Goal: Transaction & Acquisition: Download file/media

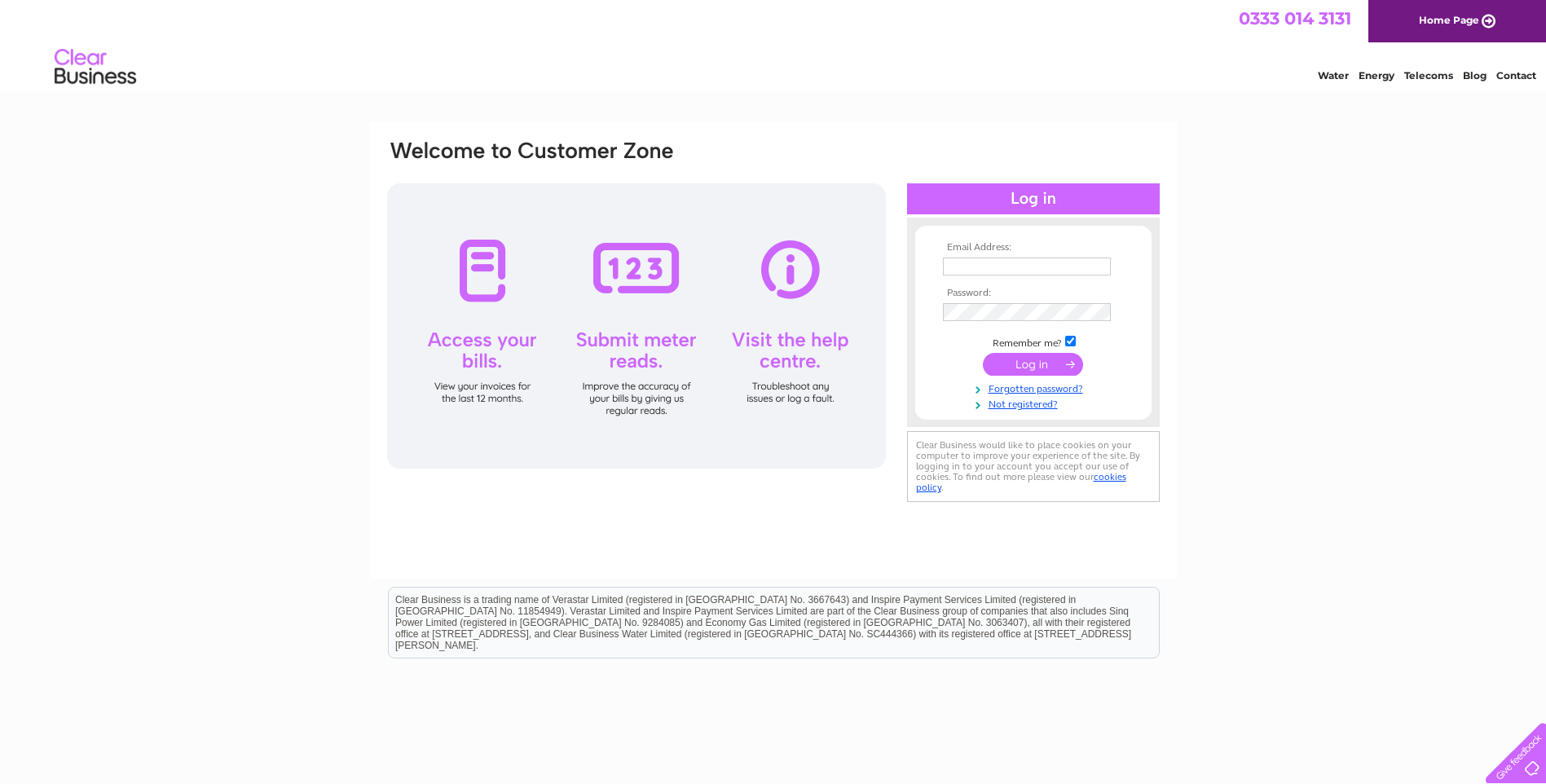
click at [1085, 271] on input "text" at bounding box center [1027, 266] width 167 height 18
type input "mail@lochbroom.com"
click at [1022, 361] on input "submit" at bounding box center [1033, 366] width 100 height 23
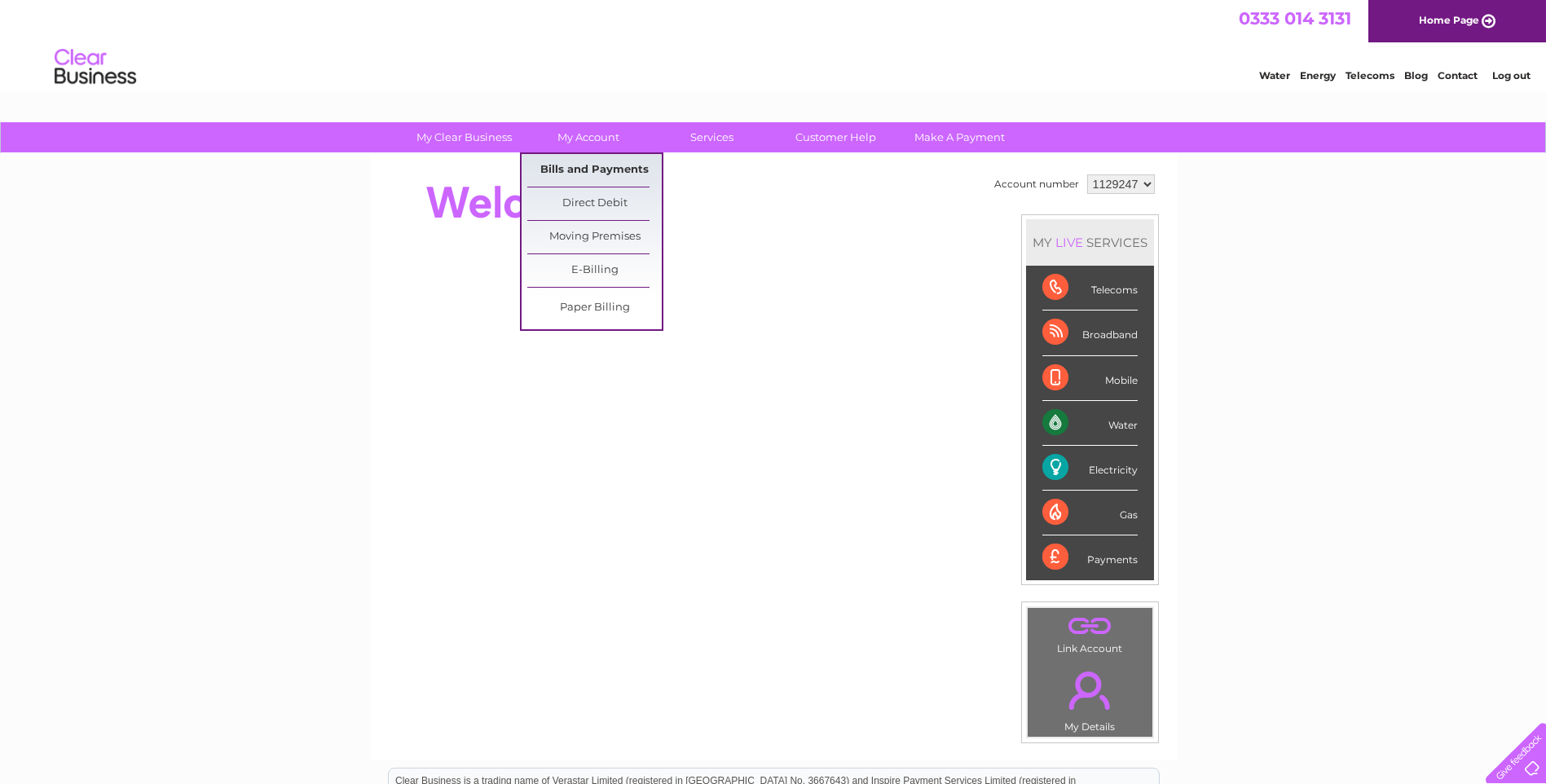
click at [603, 177] on link "Bills and Payments" at bounding box center [594, 170] width 134 height 32
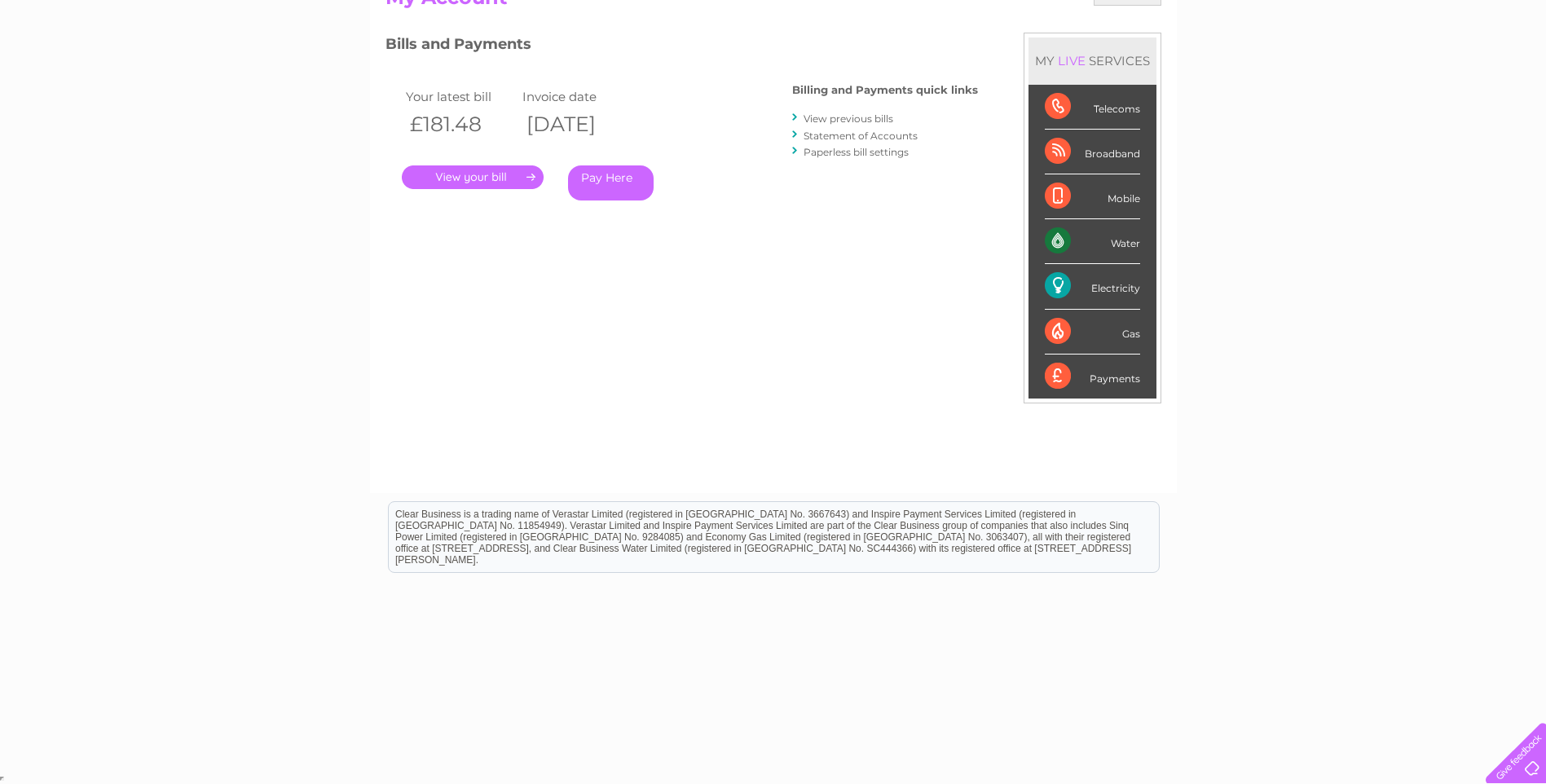
scroll to position [38, 0]
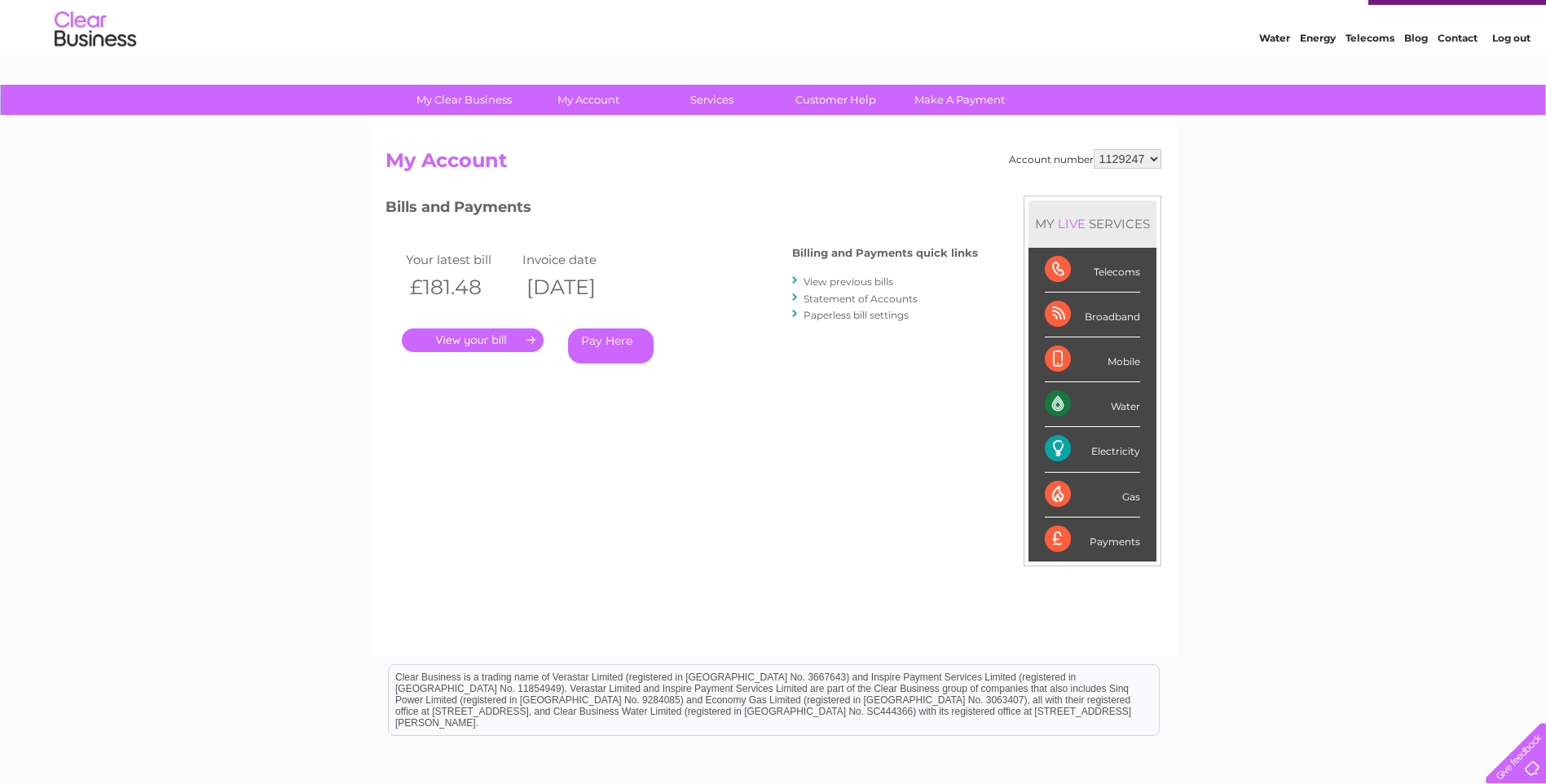
click at [835, 281] on link "View previous bills" at bounding box center [848, 281] width 90 height 12
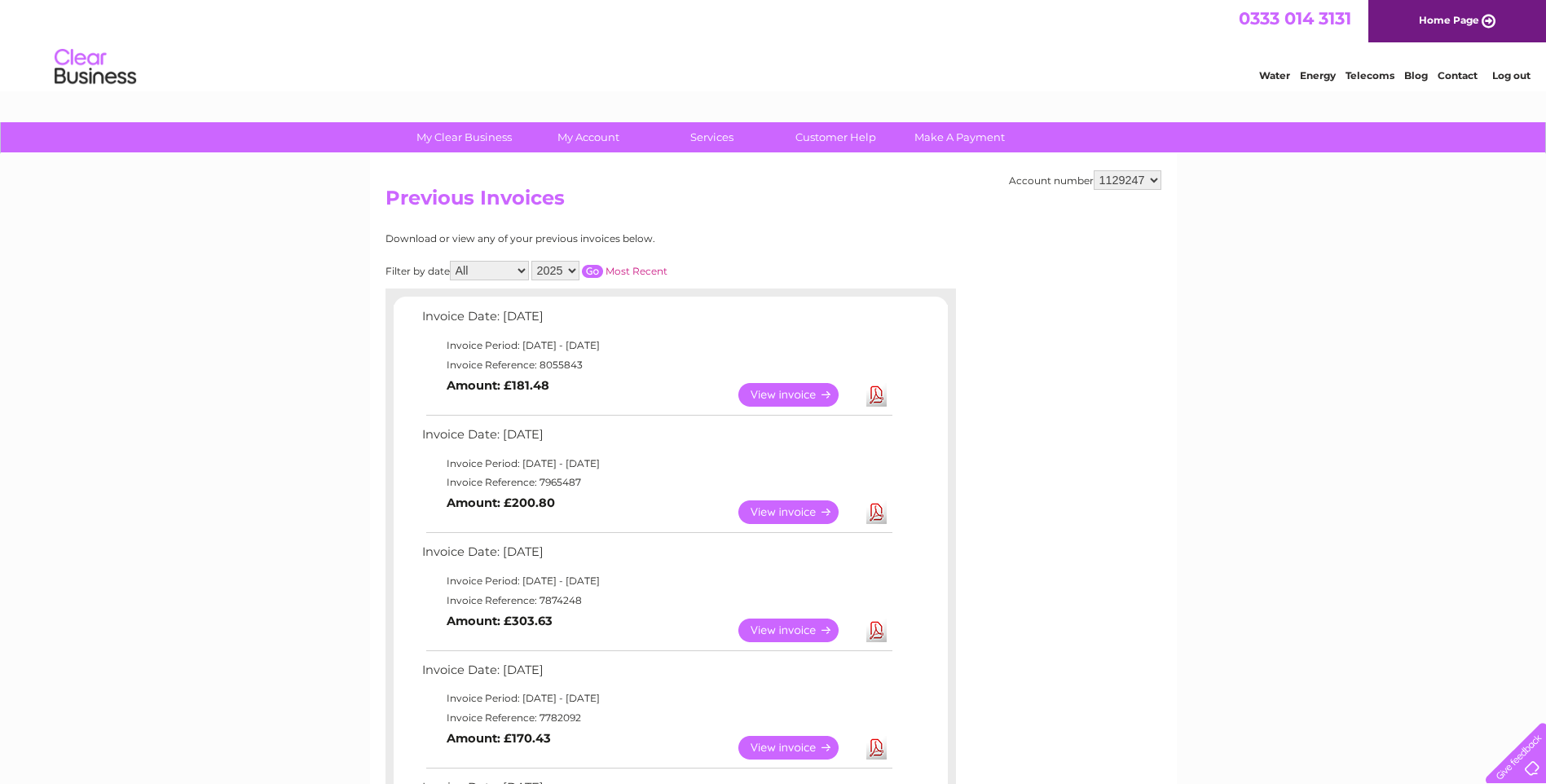
click at [804, 509] on link "View" at bounding box center [798, 512] width 120 height 24
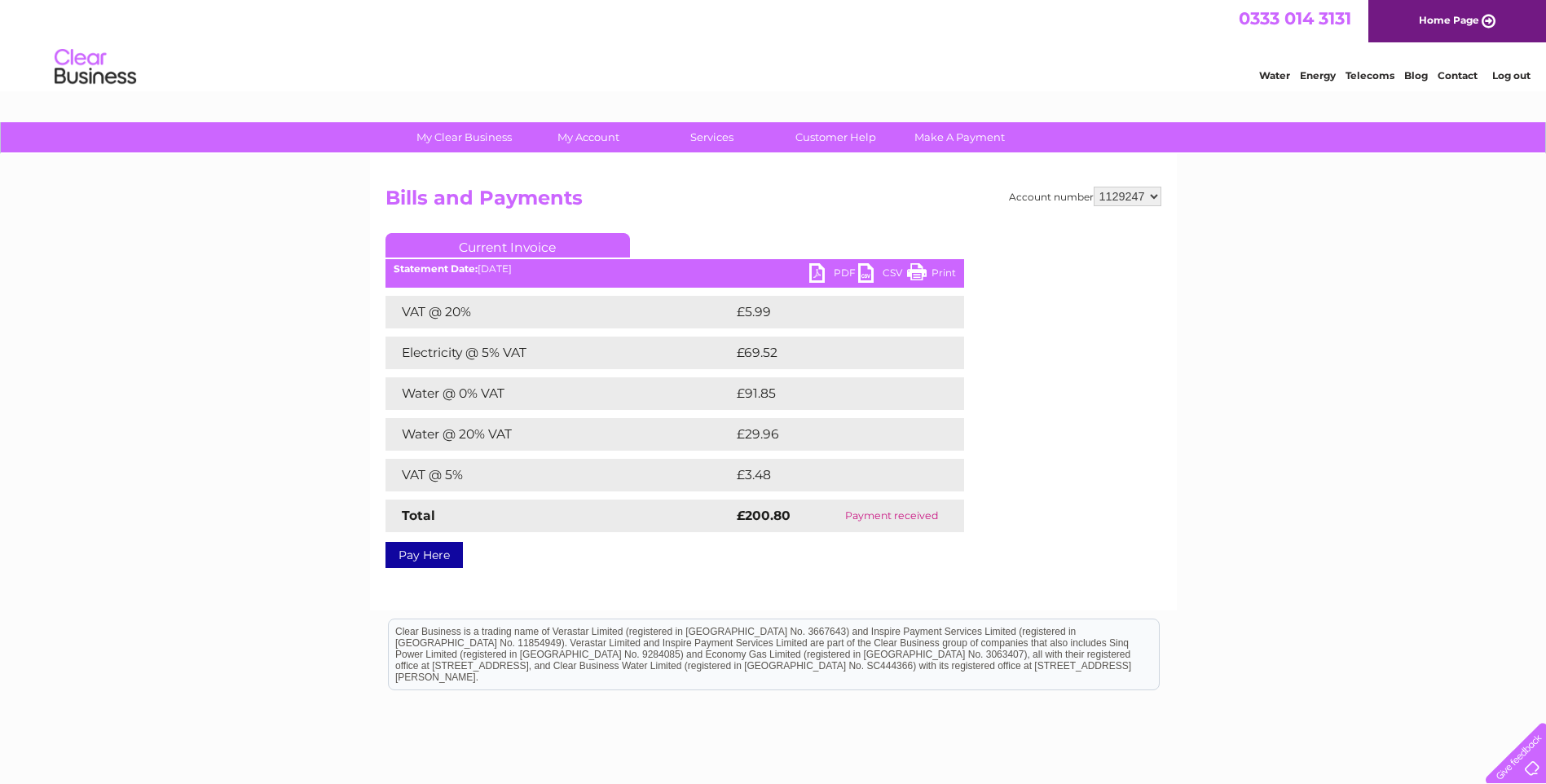
click at [819, 270] on link "PDF" at bounding box center [834, 274] width 49 height 24
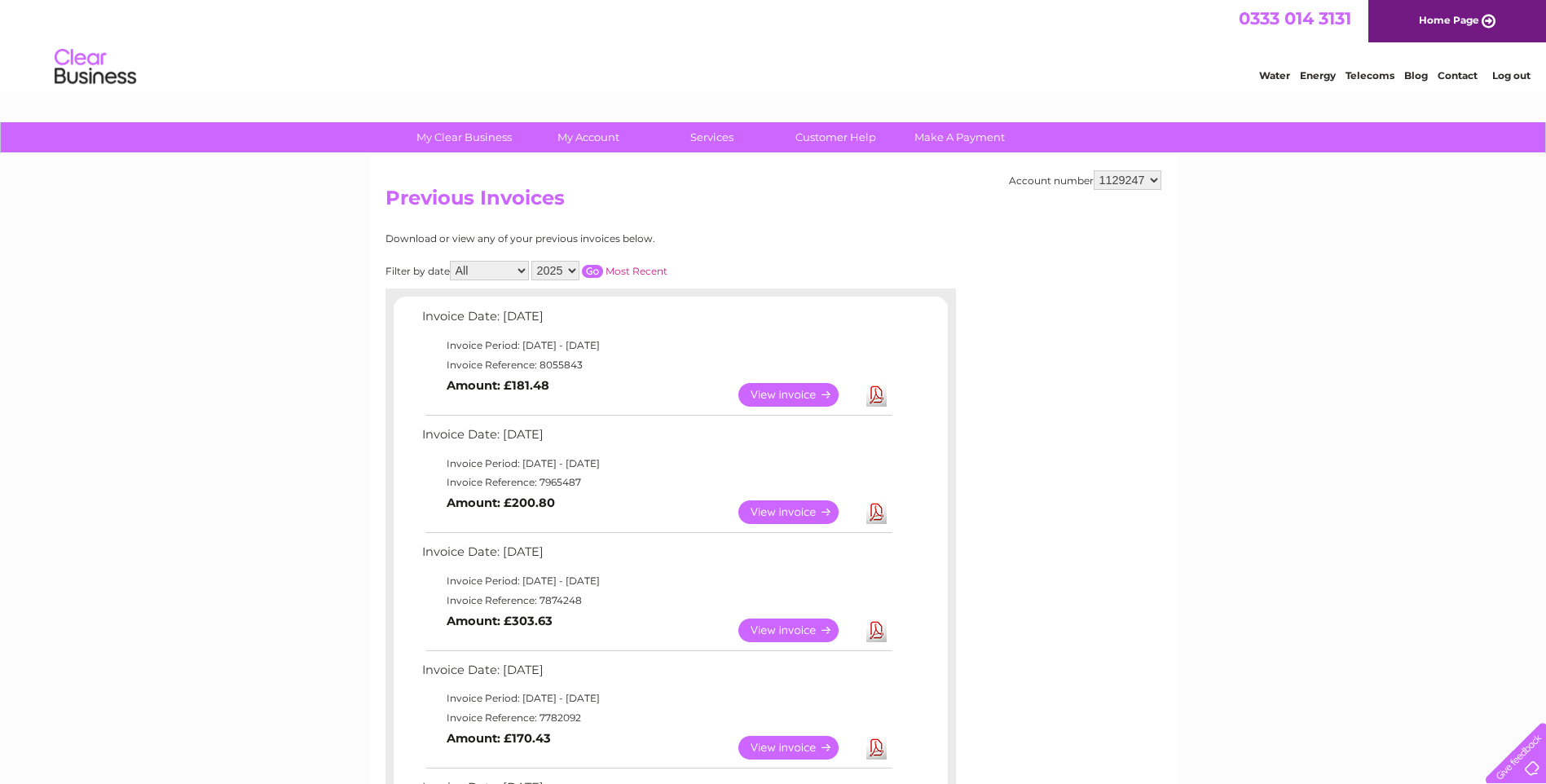
click at [875, 396] on link "Download" at bounding box center [877, 394] width 21 height 24
